Goal: Answer question/provide support

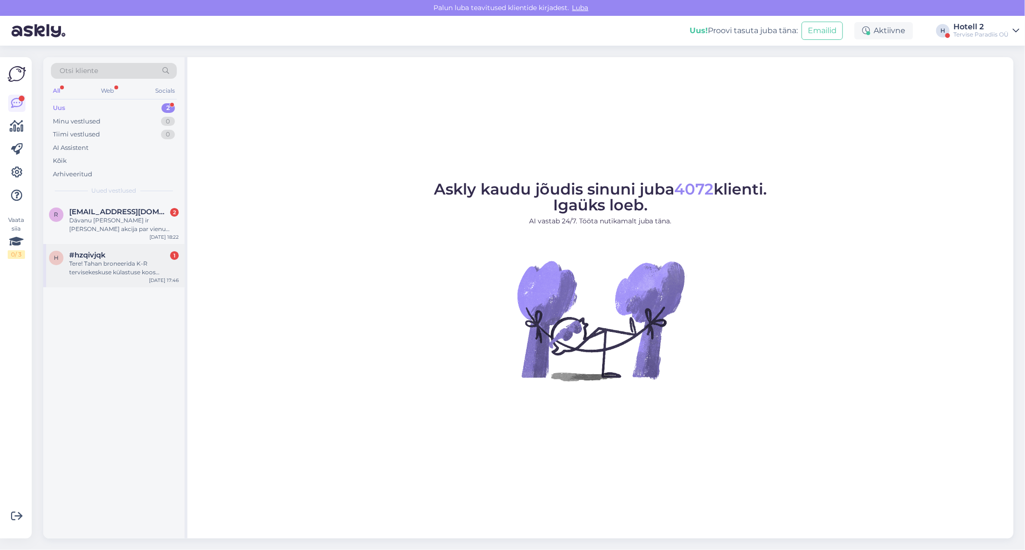
click at [99, 262] on div "Tere! Tahan broneerida K-R tervisekeskuse külastuse koos hotelliga" at bounding box center [124, 267] width 110 height 17
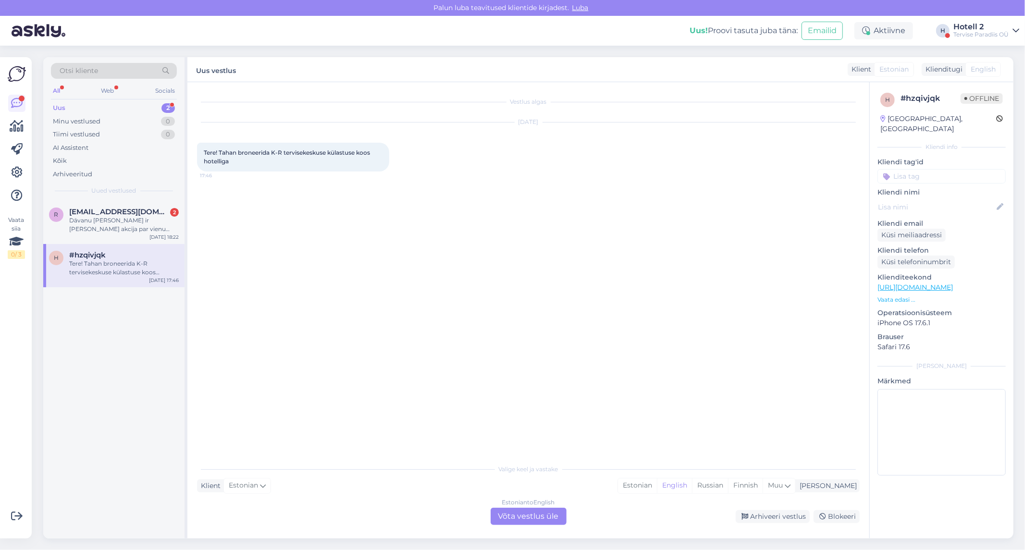
click at [561, 517] on div "Estonian to English Võta vestlus üle" at bounding box center [529, 516] width 76 height 17
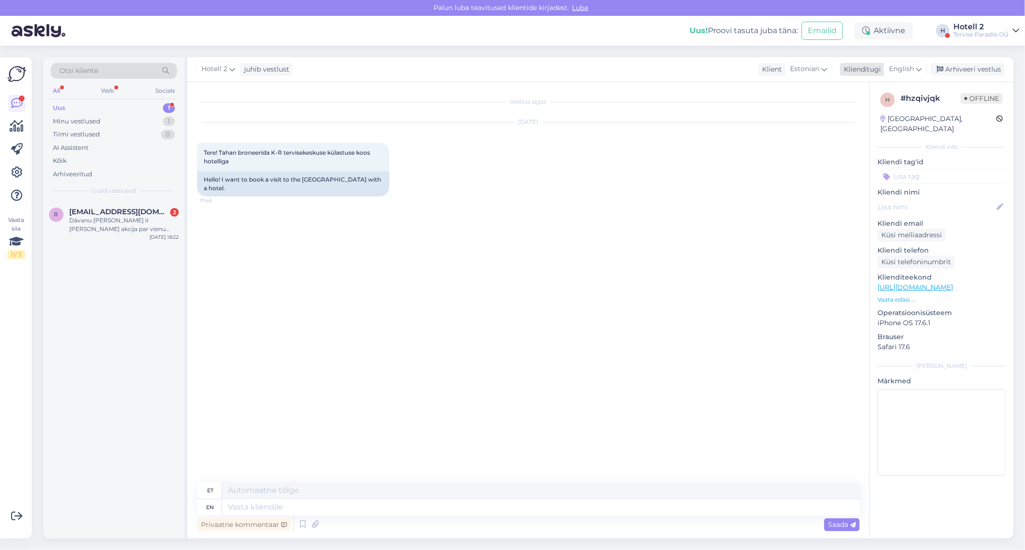
click at [898, 67] on span "English" at bounding box center [901, 69] width 25 height 11
click at [870, 181] on link "Estonian" at bounding box center [884, 181] width 106 height 15
click at [382, 496] on textarea at bounding box center [528, 505] width 663 height 20
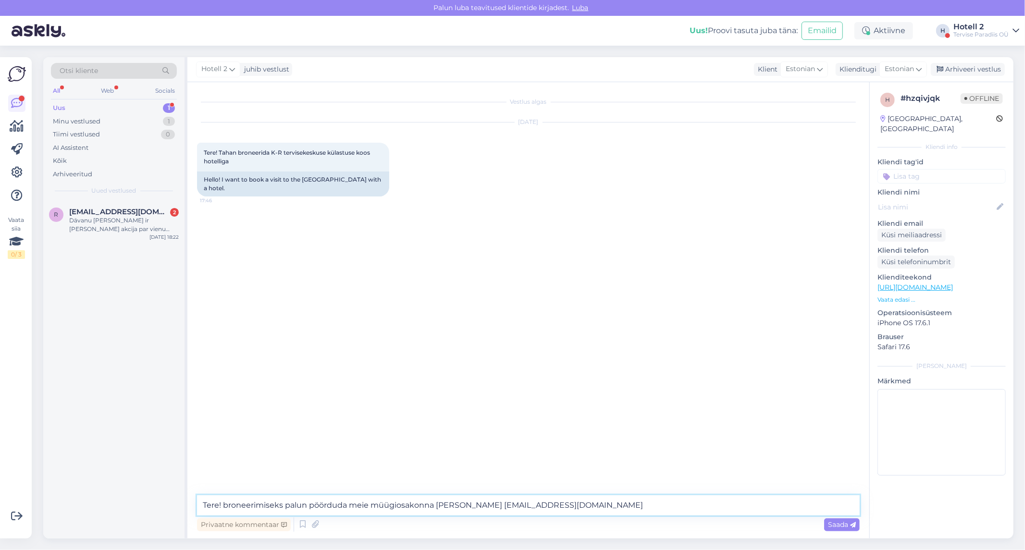
click at [226, 505] on textarea "Tere! broneerimiseks palun pöörduda meie müügiosakonna [PERSON_NAME] [EMAIL_ADD…" at bounding box center [528, 505] width 663 height 20
type textarea "Tere! Broneerimiseks palun pöörduda meie müügiosakonna [PERSON_NAME] [EMAIL_ADD…"
click at [841, 528] on span "Saada" at bounding box center [842, 524] width 28 height 9
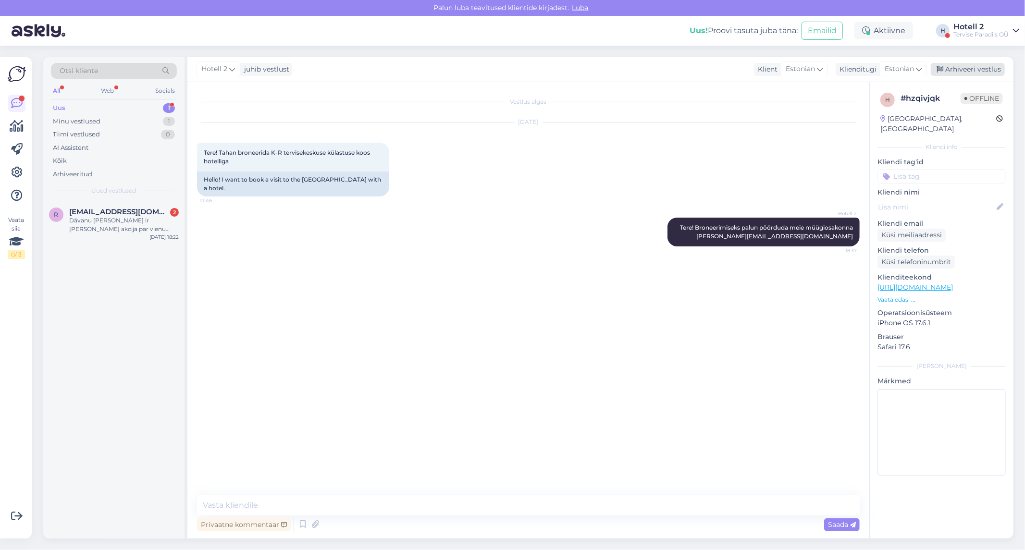
click at [983, 70] on div "Arhiveeri vestlus" at bounding box center [968, 69] width 74 height 13
click at [160, 224] on div "Dāvanu [PERSON_NAME] ir [PERSON_NAME] akcija par vienu nakti 152,00 €. Vai pērk…" at bounding box center [124, 224] width 110 height 17
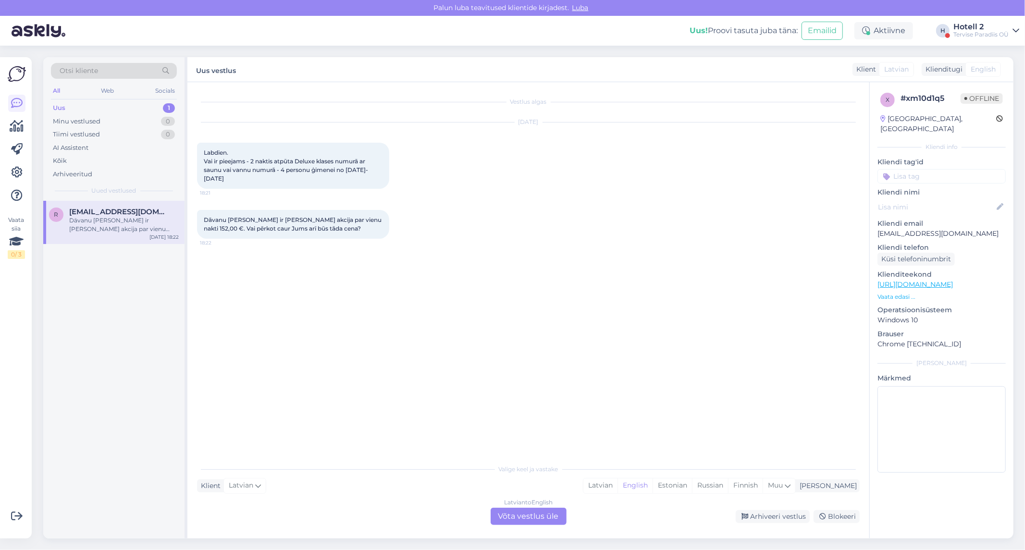
click at [556, 521] on div "Latvian to English Võta vestlus üle" at bounding box center [529, 516] width 76 height 17
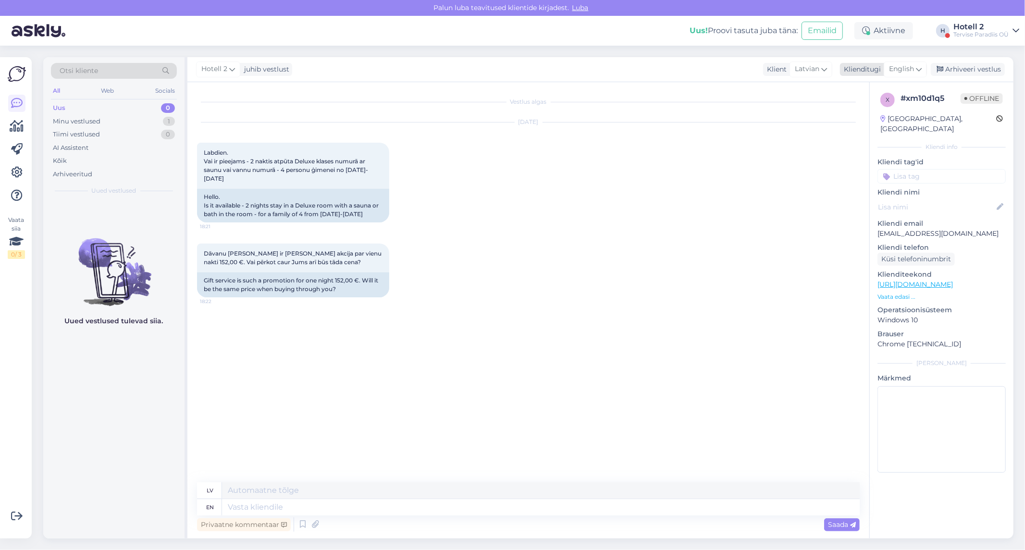
click at [902, 66] on span "English" at bounding box center [901, 69] width 25 height 11
click at [873, 179] on link "Estonian" at bounding box center [884, 181] width 106 height 15
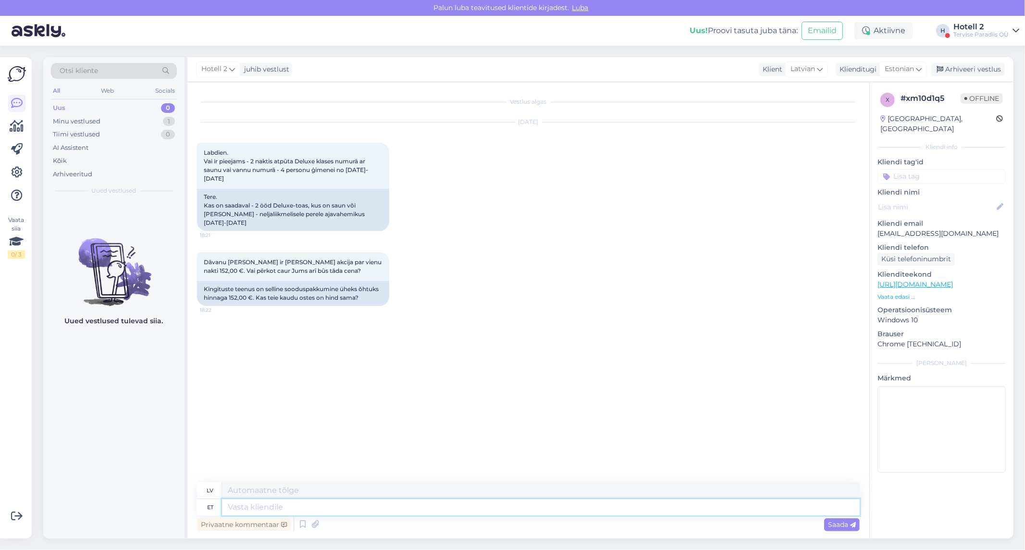
click at [282, 507] on textarea at bounding box center [541, 507] width 638 height 16
type textarea "Ter"
type textarea "Tu"
type textarea "Tere"
type textarea "Sveiki"
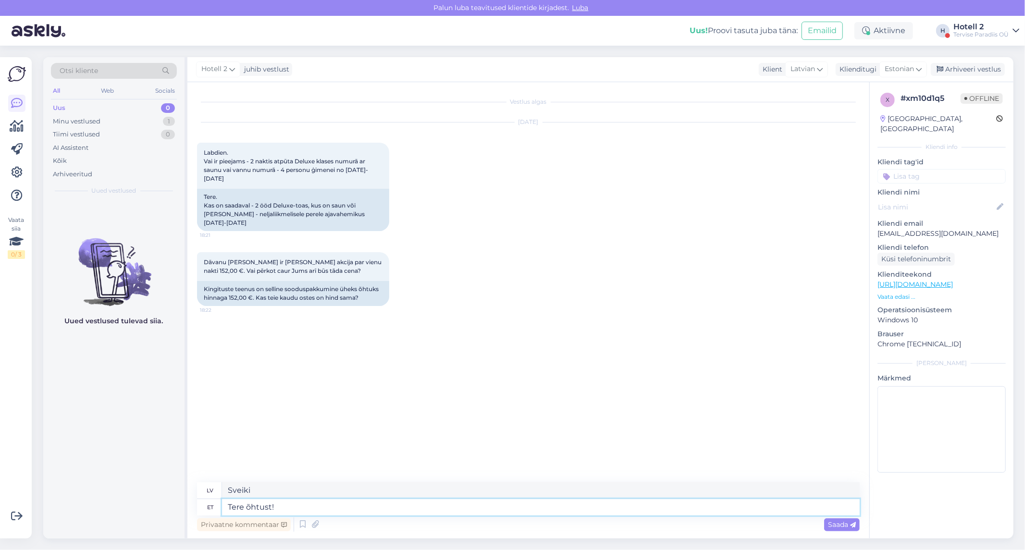
type textarea "Tere õhtust!"
type textarea "Labvakar!"
type textarea "Tere õhtust! Broneerimiseks p"
type textarea "Labvakar! Rezervēšanai"
type textarea "Tere õhtust! Broneerimiseks palun"
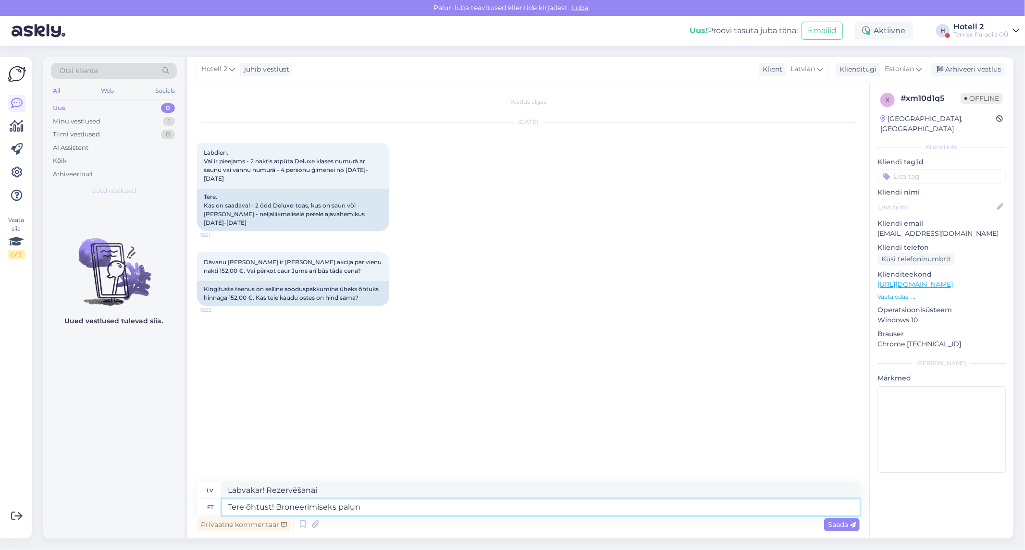
type textarea "Labvakar! Lūdzu, veiciet rezervācijas."
type textarea "Tere õhtust! Broneerimiseks palun pöö"
type textarea "Labvakar! [GEOGRAPHIC_DATA], [GEOGRAPHIC_DATA], [GEOGRAPHIC_DATA]"
type textarea "Tere õhtust! Broneerimiseks palun pöörduge"
type textarea "Labvakar! Rezervāciju veikšanai, lūdzu, sazinieties"
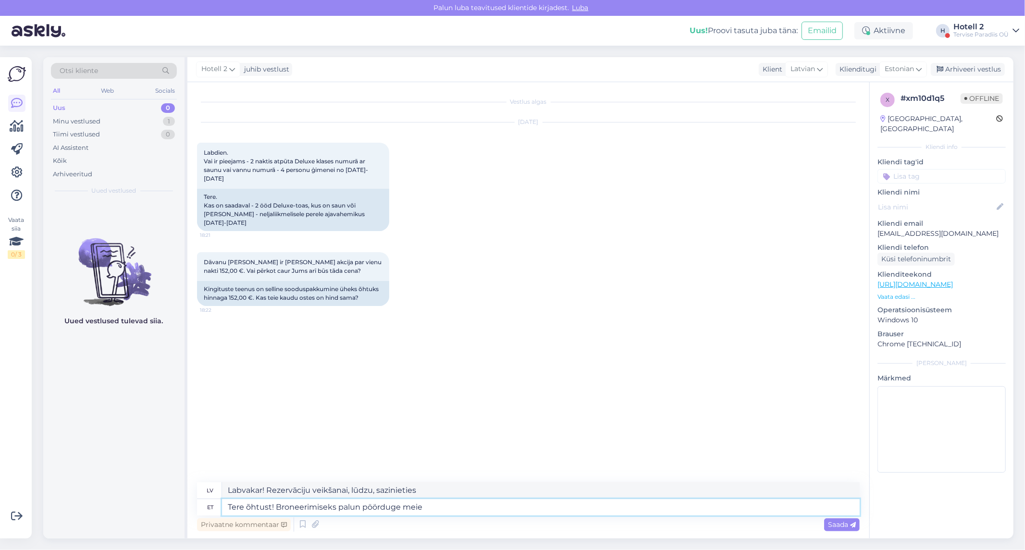
type textarea "Tere õhtust! Broneerimiseks palun pöörduge meie m"
type textarea "Labvakar! Lai veiktu rezervāciju, lūdzu, sazinieties ar mums."
type textarea "Tere õhtust! Broneerimiseks palun pöörduge meie müügiosakonna p"
type textarea "Labvakar! Rezervāciju veikšanai, lūdzu, sazinieties ar mūsu pārdošanas nodaļu."
type textarea "Tere õhtust! Broneerimiseks palun pöörduge meie müügiosakonna [PERSON_NAME] sal…"
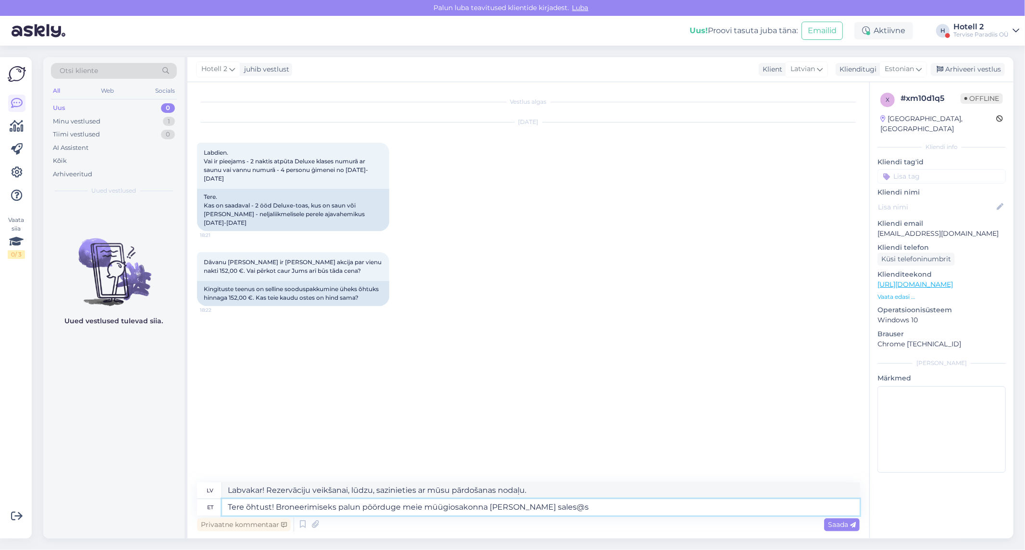
type textarea "Labvakar! Rezervāciju veikšanai, lūdzu, sazinieties ar mūsu pārdošanas nodaļu, …"
type textarea "Tere õhtust! Broneerimiseks palun pöörduge meie müügiosakonna [PERSON_NAME] [EM…"
type textarea "Labvakar! Rezervāciju veikšanai, lūdzu, sazinieties ar mūsu pārdošanas nodaļu, …"
type textarea "Tere õhtust! Broneerimiseks palun pöörduge meie müügiosakonna [PERSON_NAME] [EM…"
click at [837, 523] on span "Saada" at bounding box center [842, 524] width 28 height 9
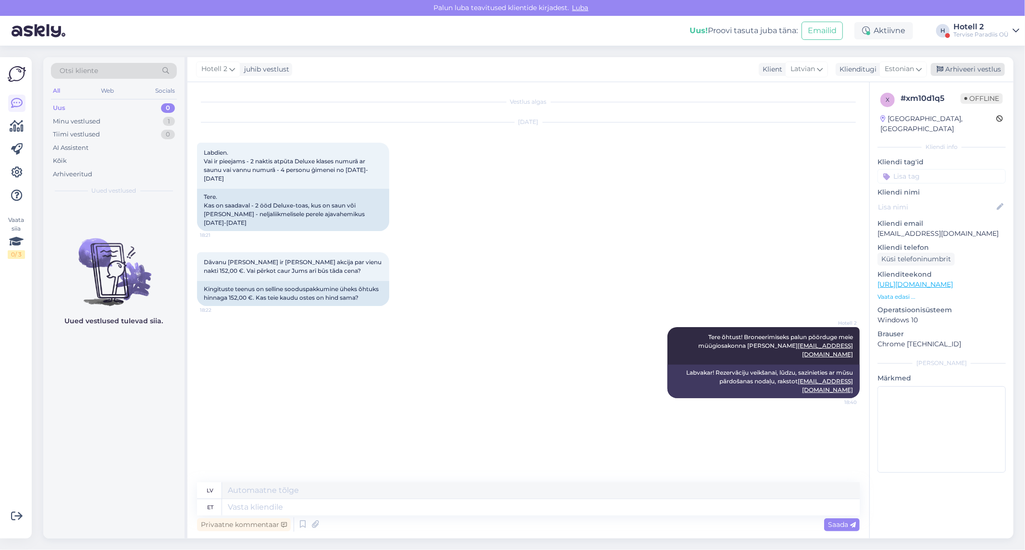
click at [995, 66] on div "Arhiveeri vestlus" at bounding box center [968, 69] width 74 height 13
